Goal: Task Accomplishment & Management: Manage account settings

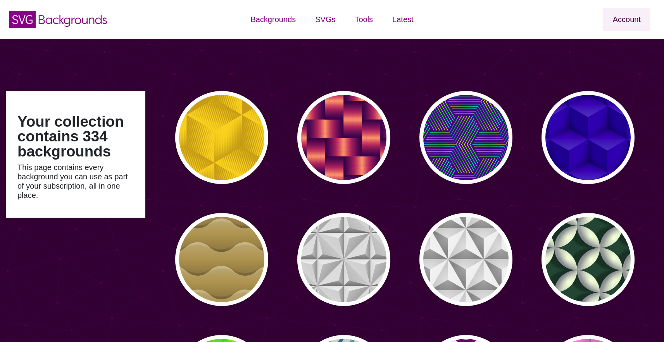
click at [646, 21] on link "Account" at bounding box center [626, 19] width 47 height 23
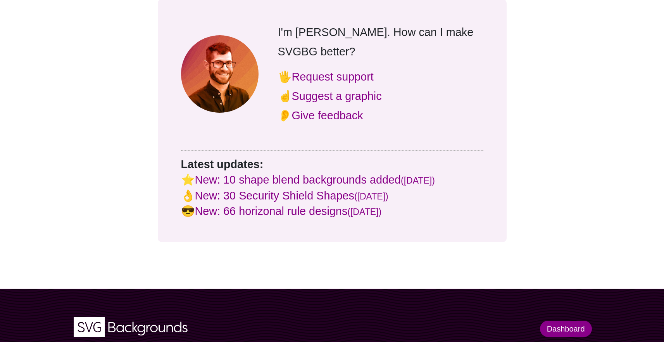
scroll to position [1276, 0]
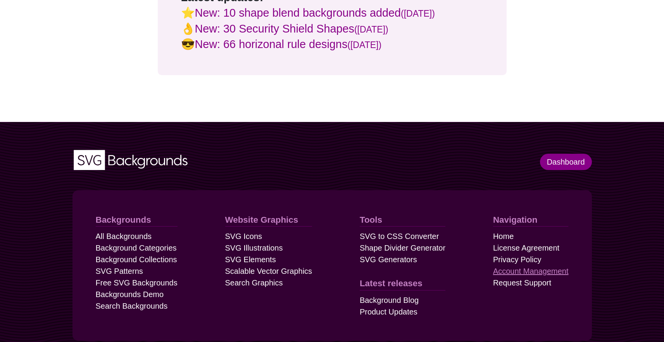
click at [523, 266] on link "Account Management" at bounding box center [531, 272] width 76 height 12
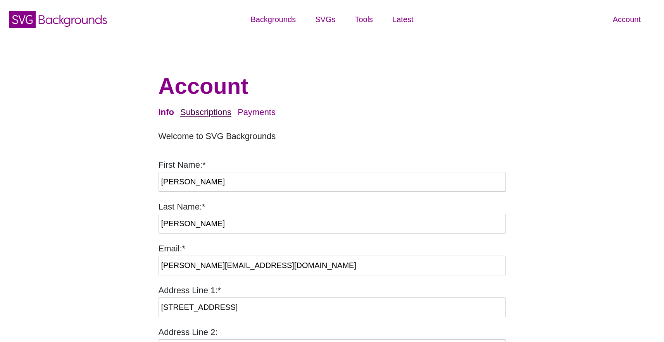
click at [212, 109] on link "Subscriptions" at bounding box center [205, 112] width 51 height 10
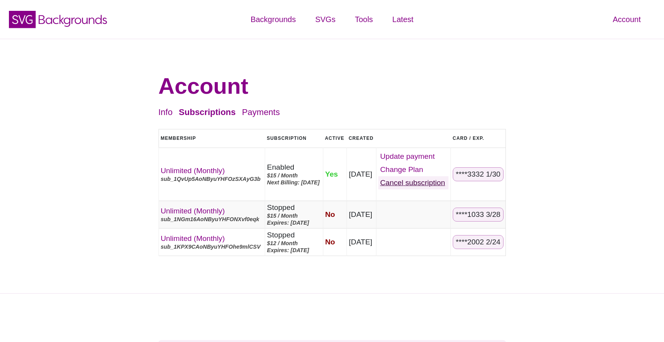
click at [430, 184] on link "Cancel" at bounding box center [413, 182] width 71 height 13
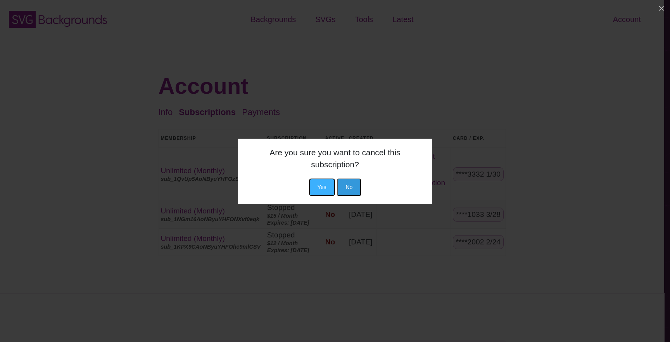
click at [322, 186] on button "Yes" at bounding box center [322, 187] width 26 height 17
